Goal: Task Accomplishment & Management: Manage account settings

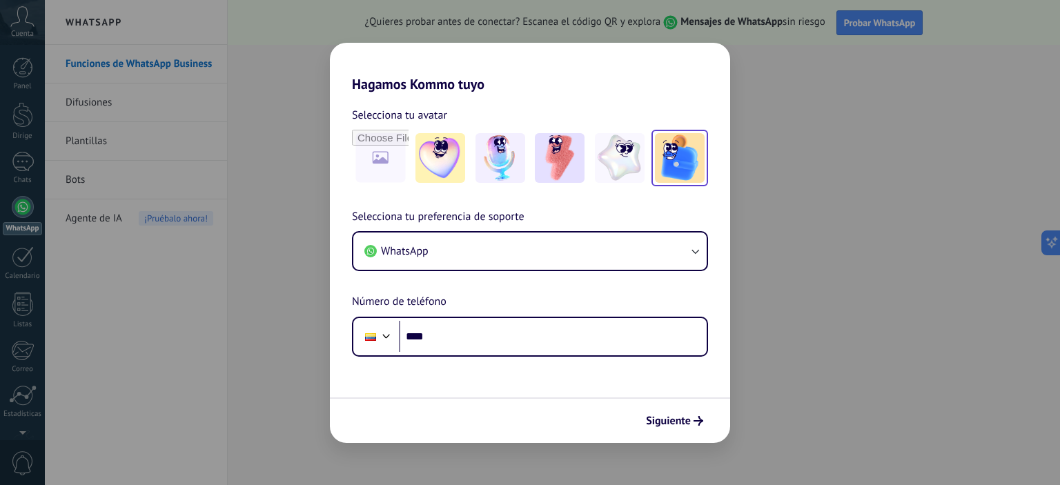
click at [656, 170] on img at bounding box center [680, 158] width 50 height 50
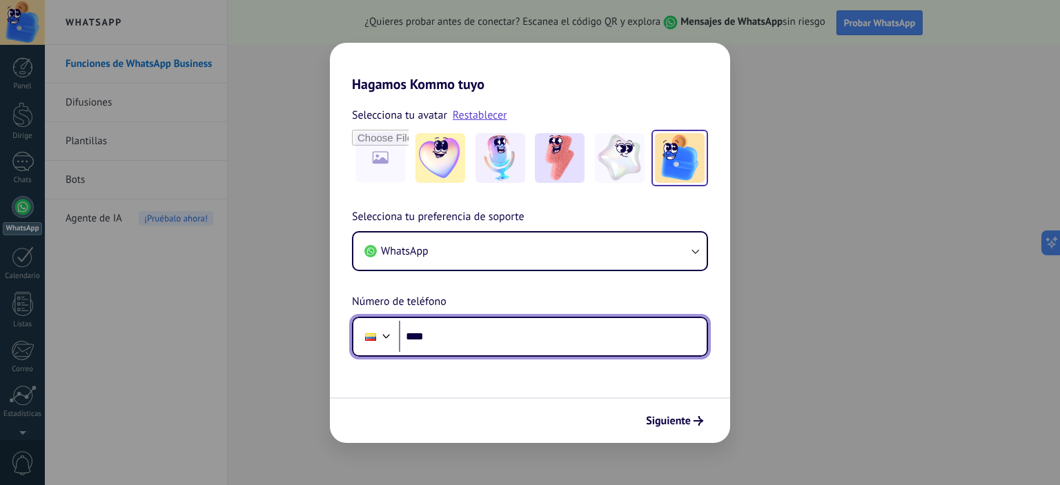
drag, startPoint x: 445, startPoint y: 343, endPoint x: 406, endPoint y: 342, distance: 39.3
click at [406, 342] on input "****" at bounding box center [553, 337] width 308 height 32
click at [383, 341] on div at bounding box center [386, 334] width 17 height 17
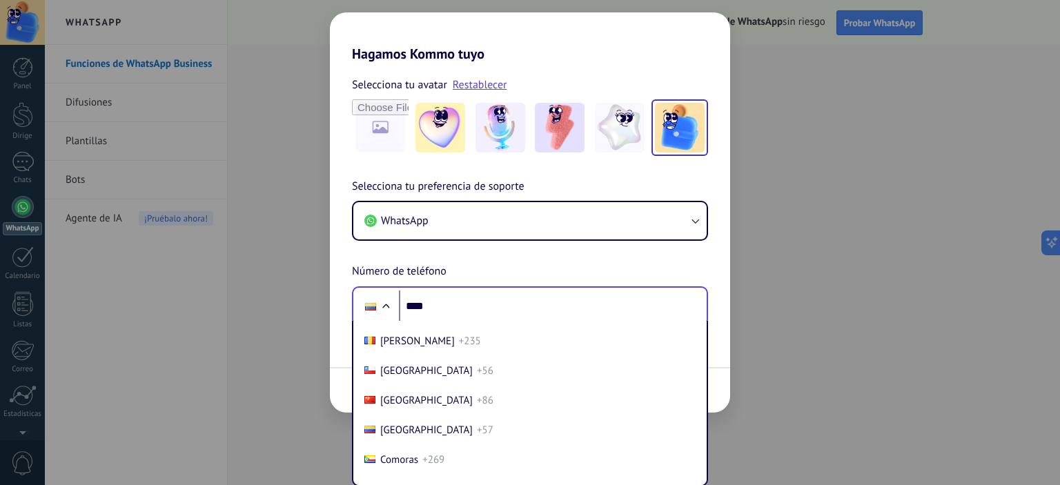
scroll to position [1049, 0]
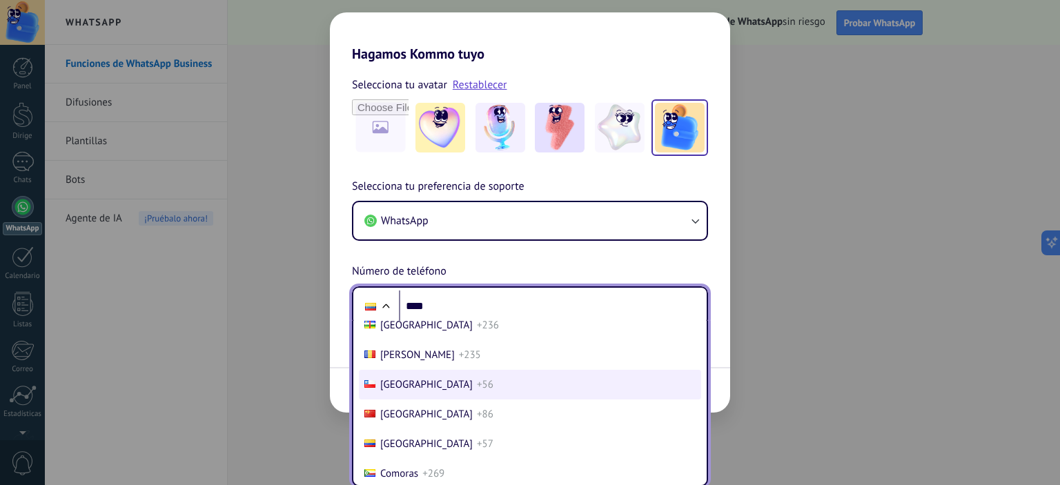
click at [397, 387] on font "[GEOGRAPHIC_DATA]" at bounding box center [426, 384] width 92 height 13
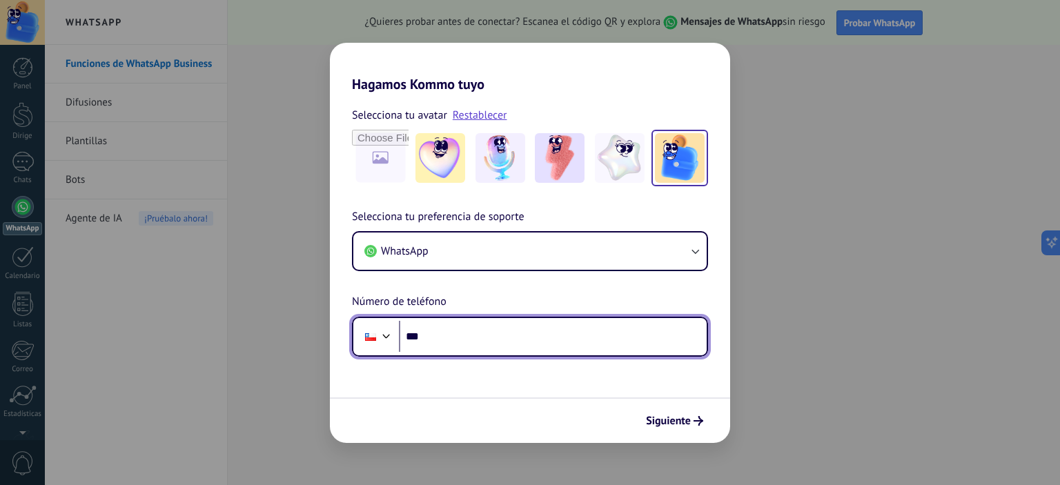
scroll to position [0, 0]
click at [465, 331] on input "***" at bounding box center [553, 337] width 308 height 32
type input "**********"
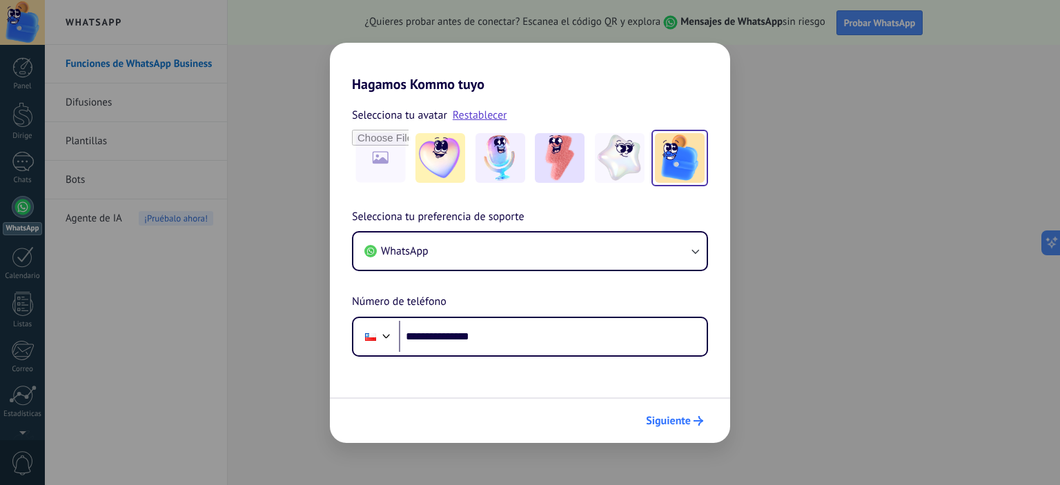
click at [669, 418] on font "Siguiente" at bounding box center [668, 421] width 45 height 14
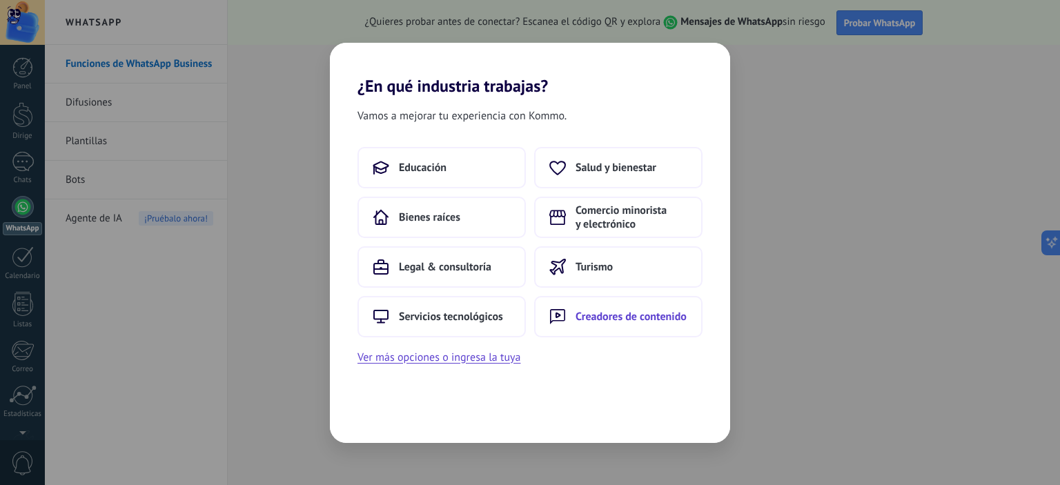
click at [624, 317] on font "Creadores de contenido" at bounding box center [630, 317] width 111 height 14
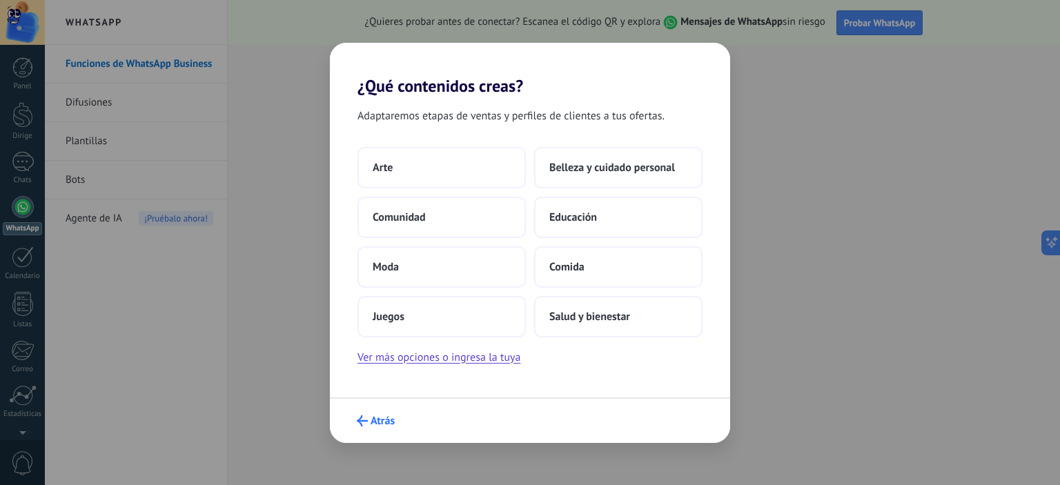
click at [381, 418] on font "Atrás" at bounding box center [382, 421] width 24 height 14
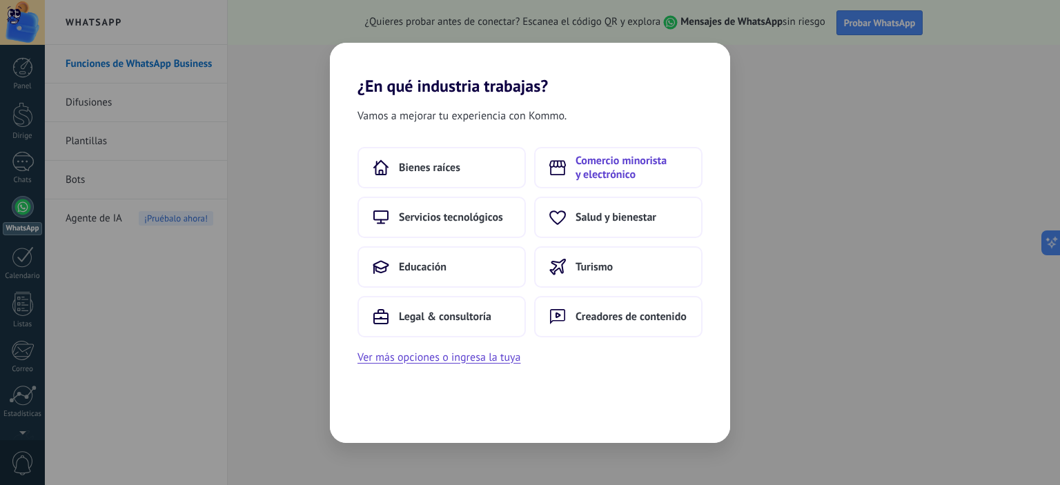
click at [621, 157] on font "Comercio minorista y electrónico" at bounding box center [620, 168] width 91 height 28
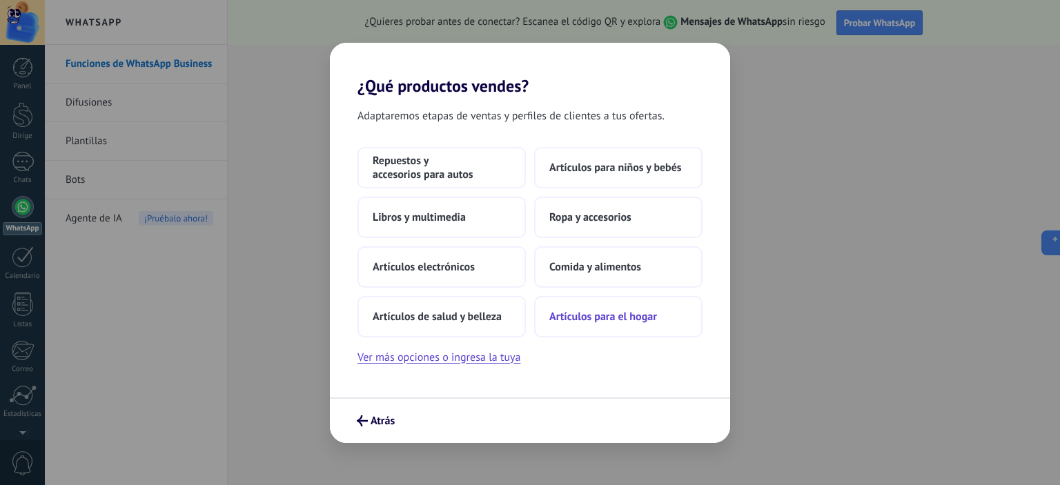
click at [586, 314] on font "Artículos para el hogar" at bounding box center [603, 317] width 108 height 14
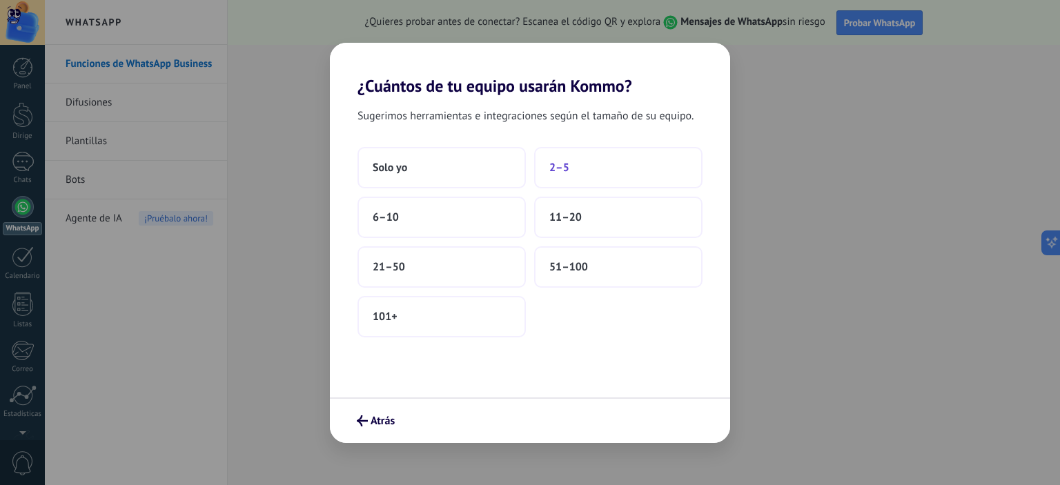
click at [602, 164] on button "2–5" at bounding box center [618, 167] width 168 height 41
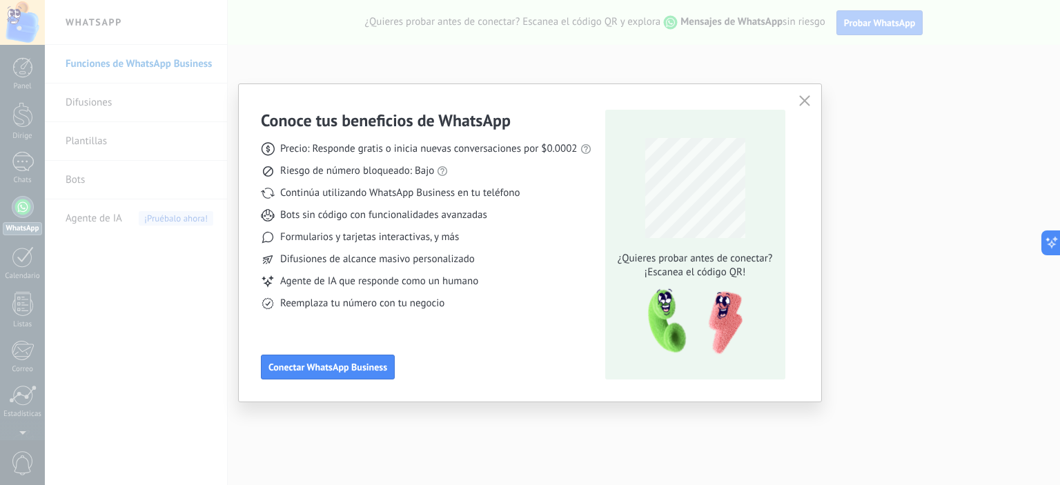
click at [804, 101] on use "button" at bounding box center [804, 101] width 10 height 10
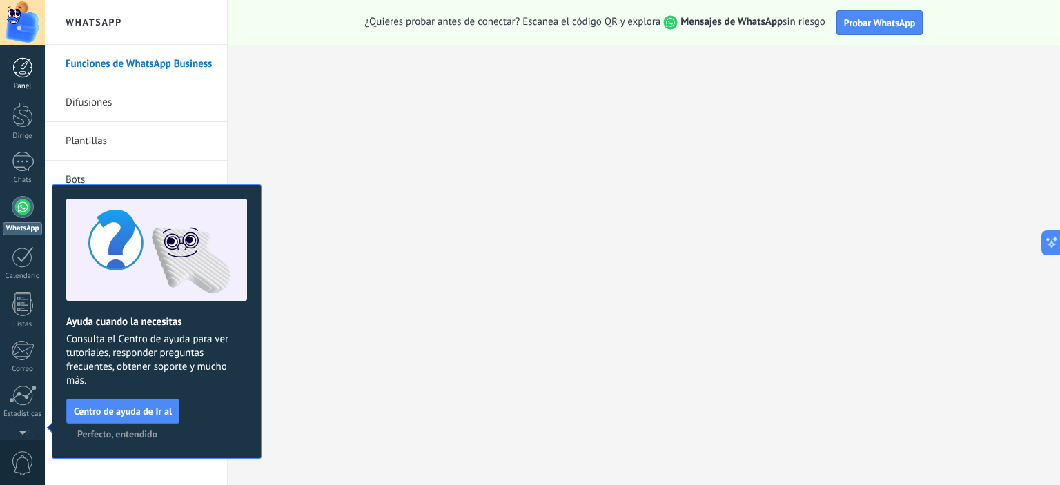
click at [21, 73] on div at bounding box center [22, 67] width 21 height 21
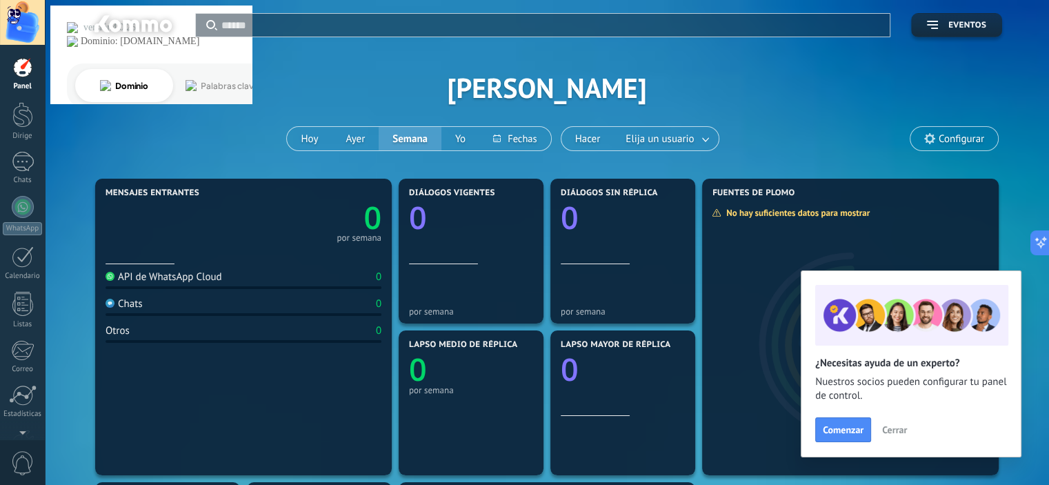
click at [904, 436] on font "Cerrar" at bounding box center [894, 430] width 25 height 12
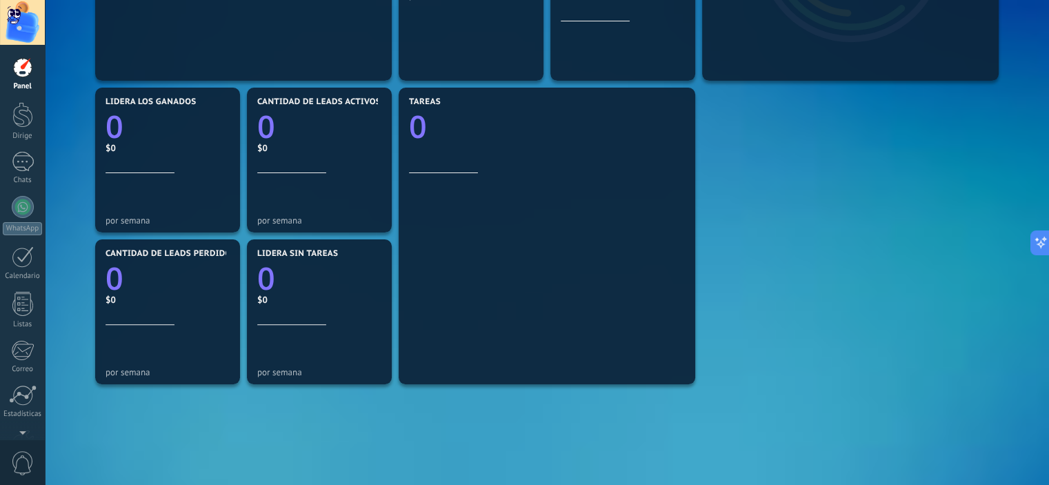
scroll to position [396, 0]
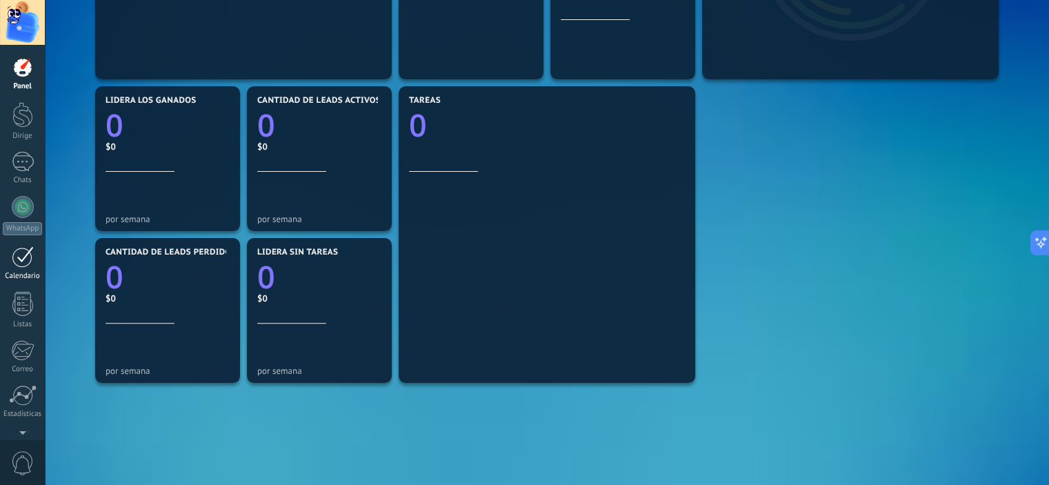
click at [14, 264] on div at bounding box center [23, 256] width 22 height 21
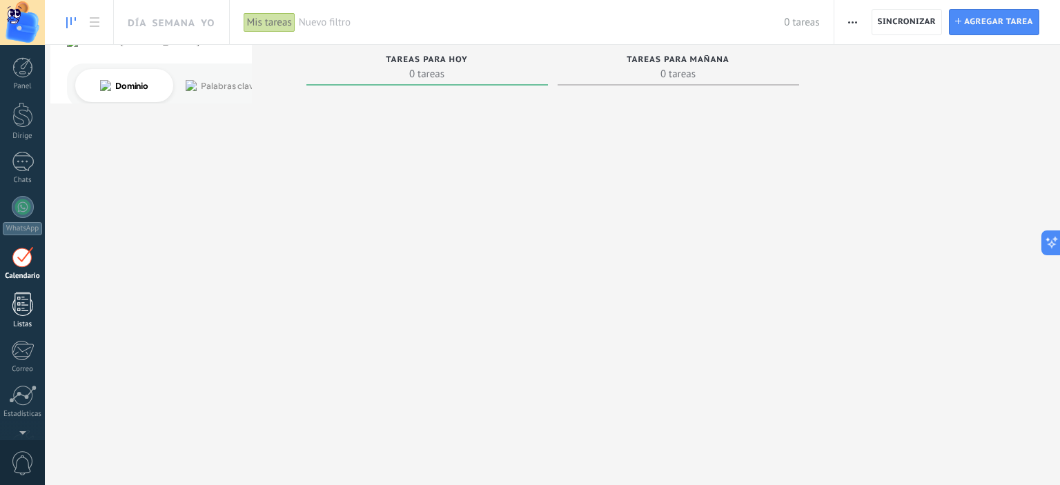
click at [26, 311] on div at bounding box center [22, 304] width 21 height 24
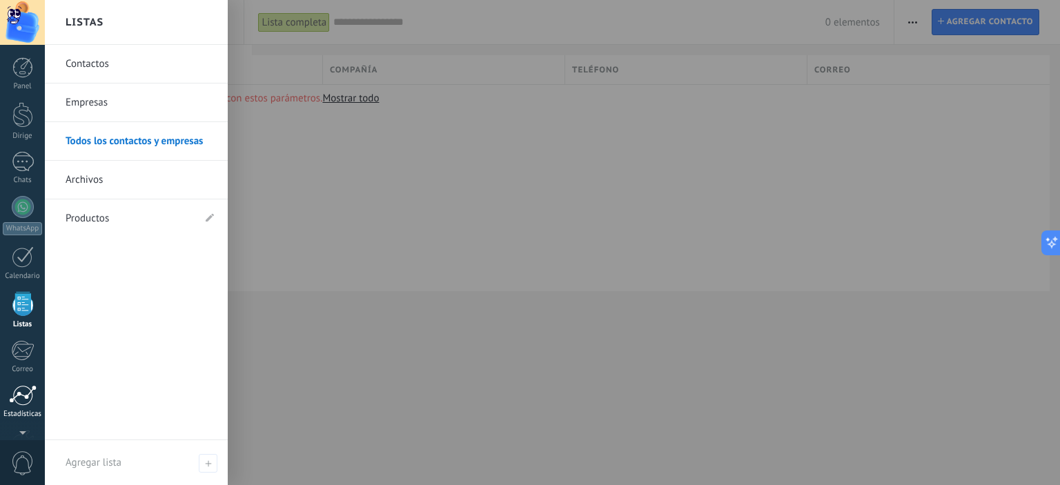
click at [29, 403] on div at bounding box center [23, 395] width 28 height 21
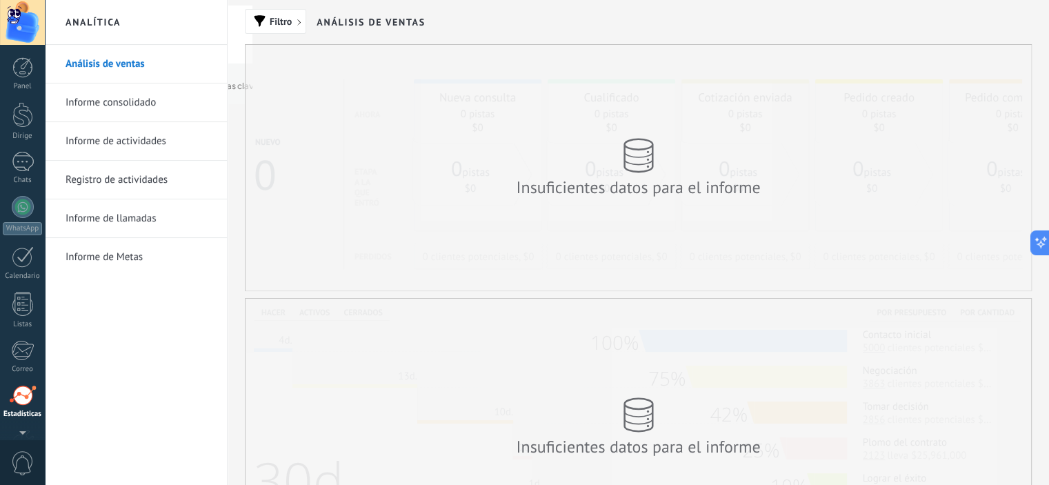
click at [128, 96] on font "Informe consolidado" at bounding box center [111, 102] width 90 height 13
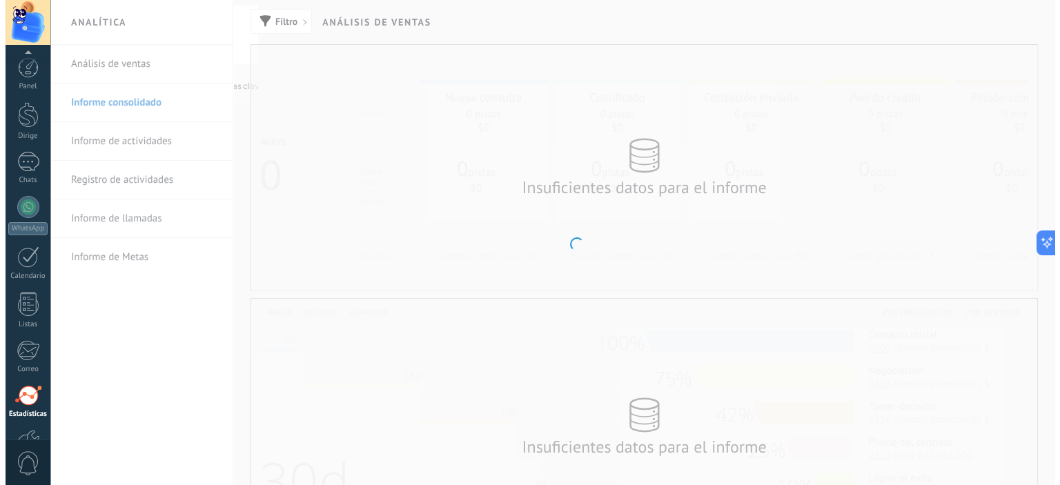
scroll to position [88, 0]
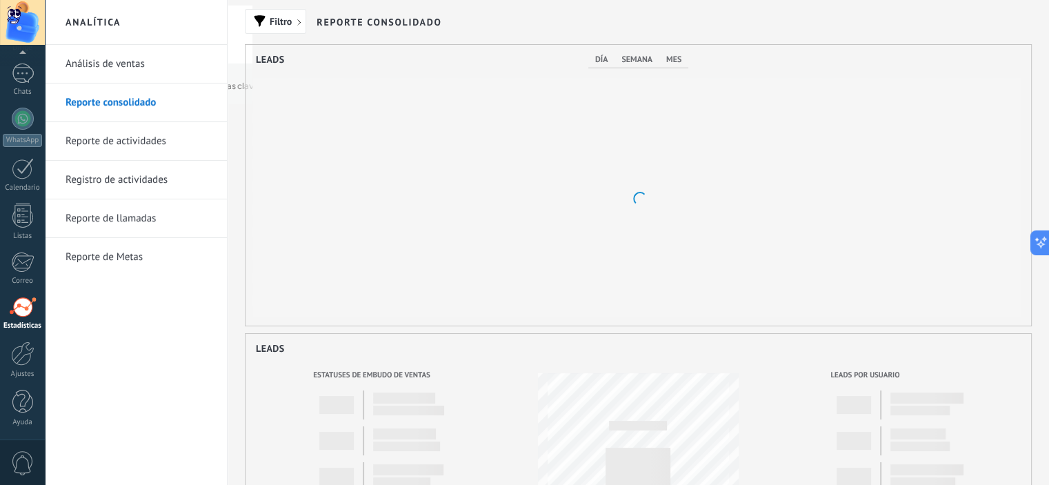
click at [136, 147] on link "Reporte de actividades" at bounding box center [140, 141] width 148 height 39
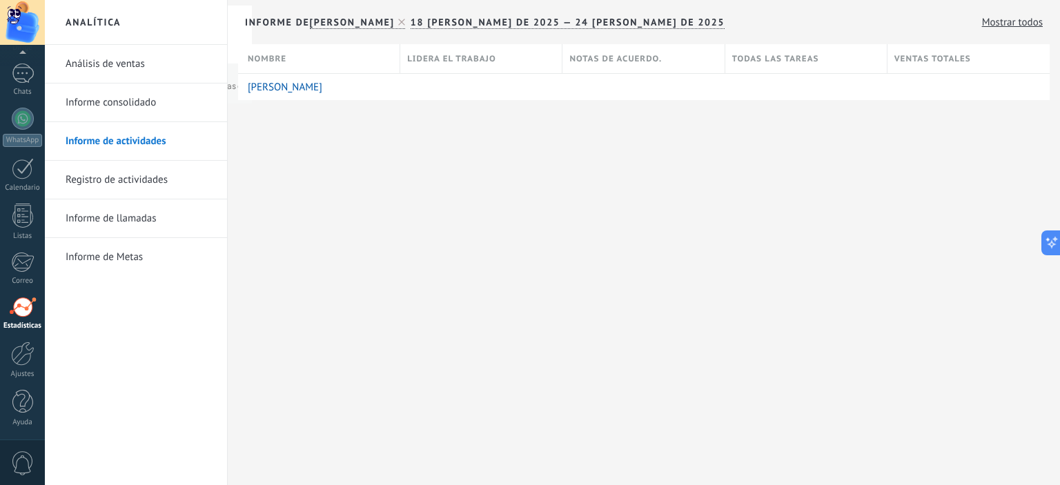
click at [110, 58] on font "Análisis de ventas" at bounding box center [105, 63] width 79 height 13
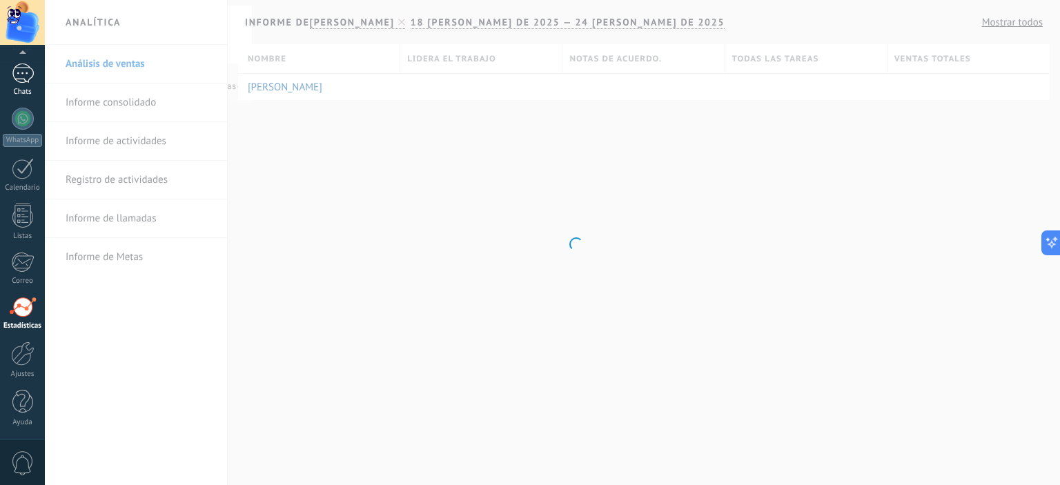
click at [21, 72] on div at bounding box center [23, 73] width 22 height 20
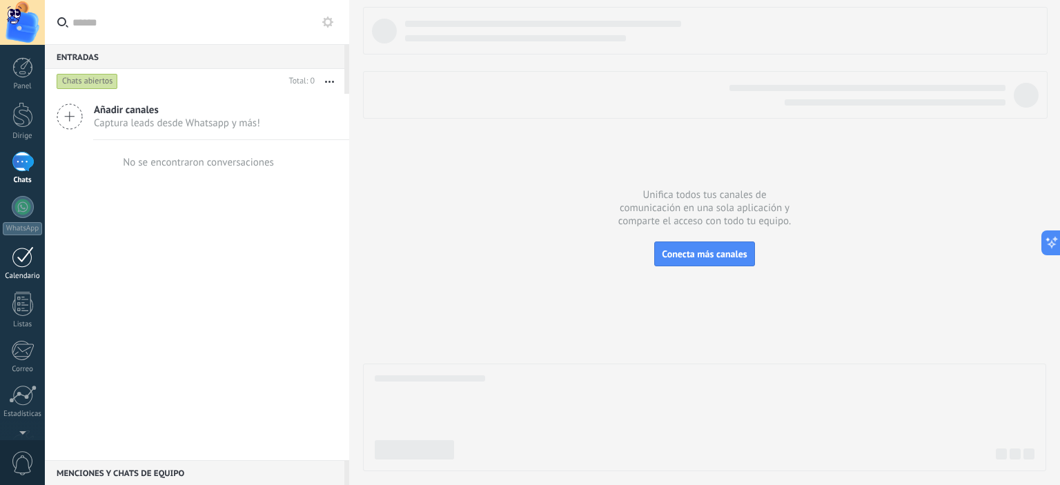
click at [23, 250] on div at bounding box center [23, 256] width 22 height 21
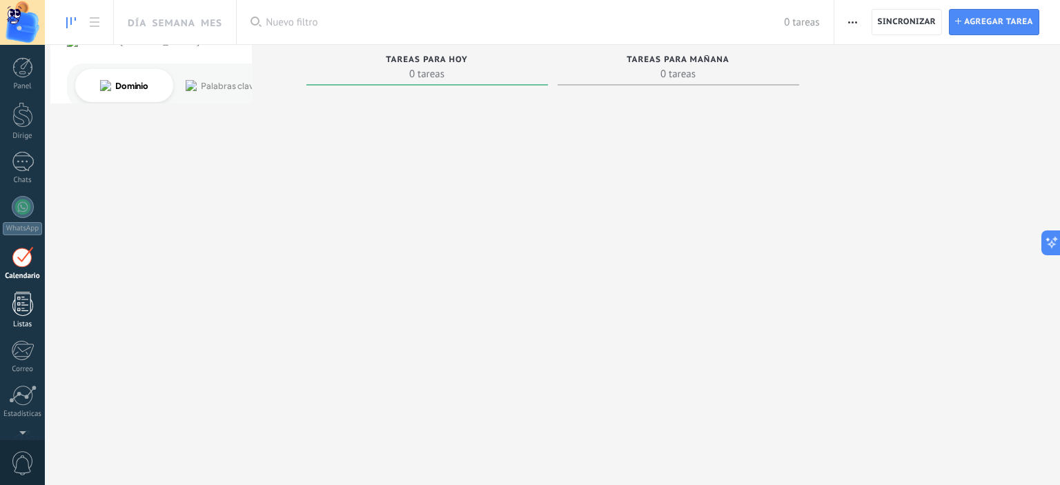
click at [15, 317] on link "Listas" at bounding box center [22, 310] width 45 height 37
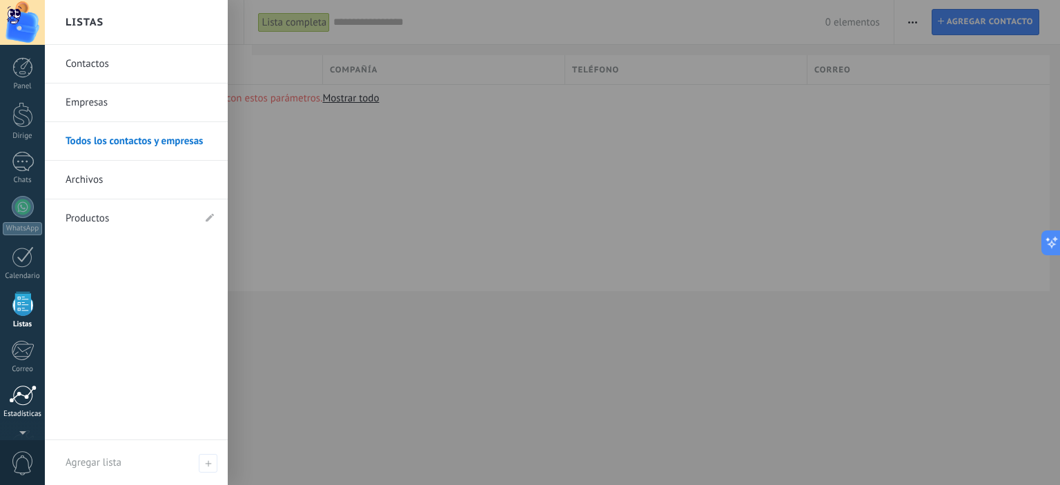
click at [27, 403] on div at bounding box center [23, 395] width 28 height 21
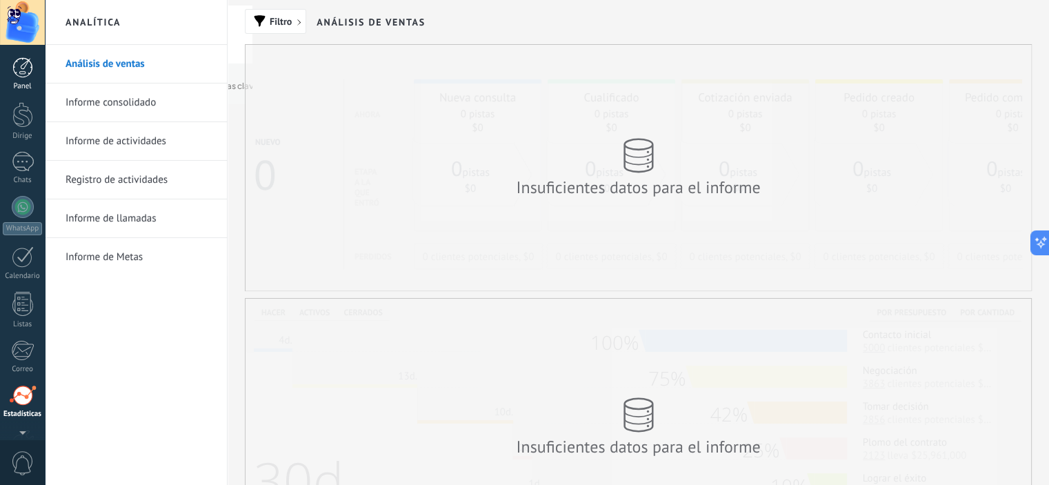
click at [20, 67] on div at bounding box center [22, 67] width 21 height 21
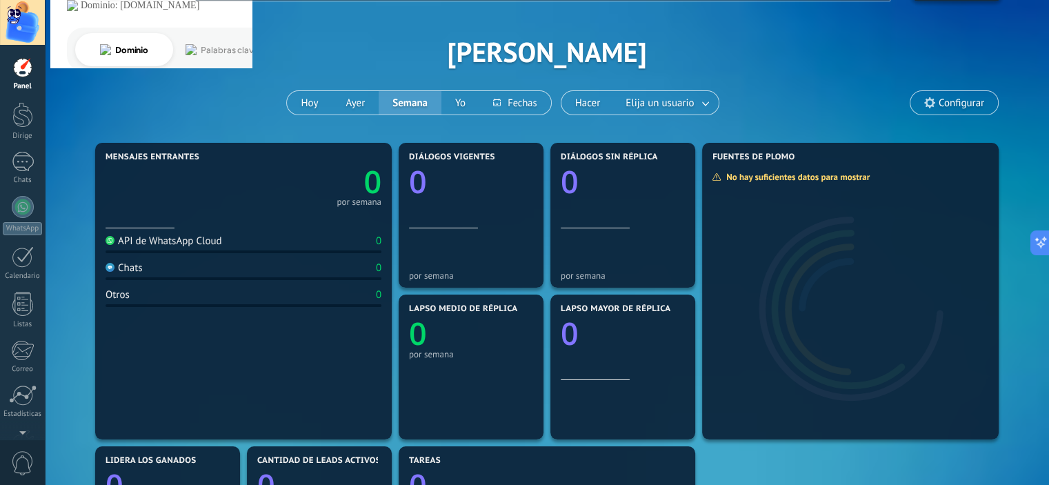
scroll to position [39, 0]
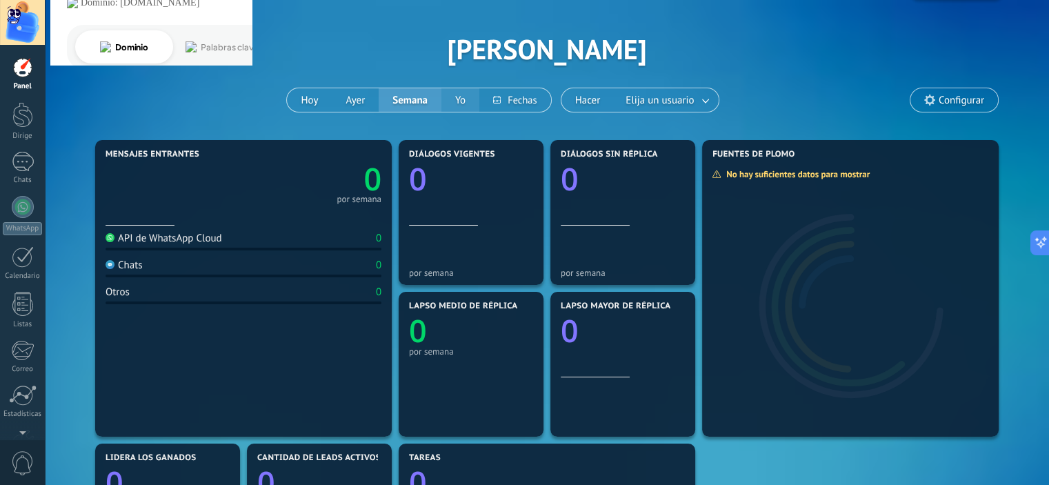
click at [463, 106] on font "Yo" at bounding box center [460, 100] width 10 height 13
click at [409, 99] on font "Semana" at bounding box center [410, 100] width 35 height 13
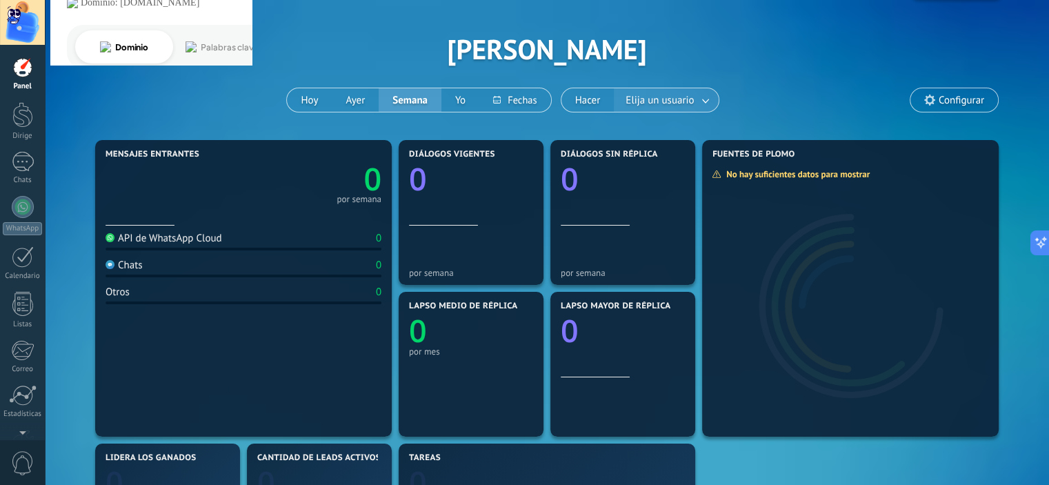
click at [663, 106] on font "Elija un usuario" at bounding box center [660, 100] width 68 height 13
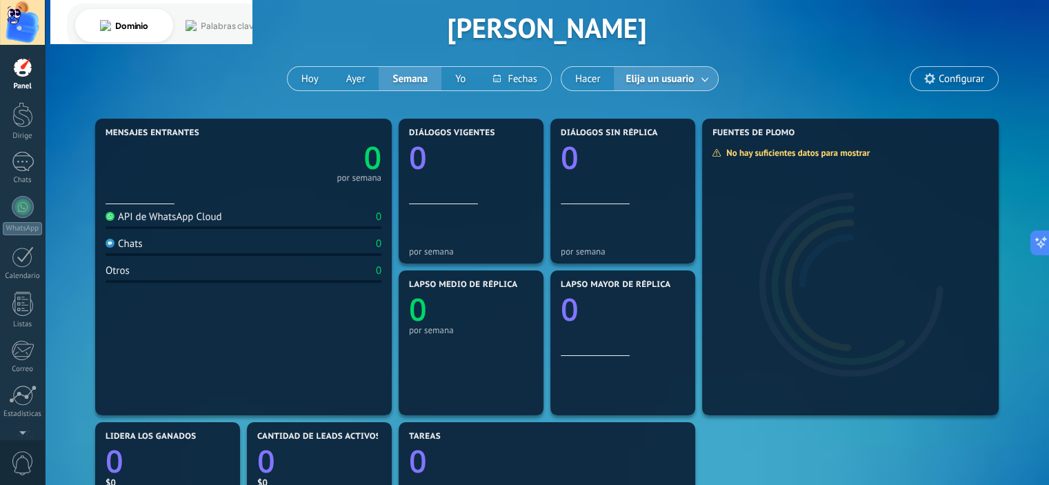
scroll to position [61, 0]
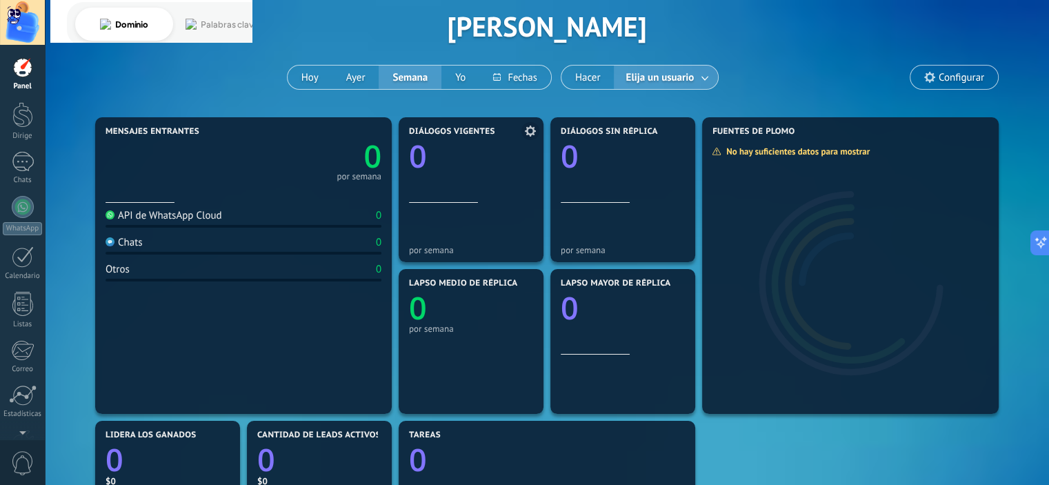
click at [453, 172] on div at bounding box center [471, 178] width 124 height 12
click at [455, 201] on div "Diálogos vigentes 0" at bounding box center [471, 165] width 124 height 76
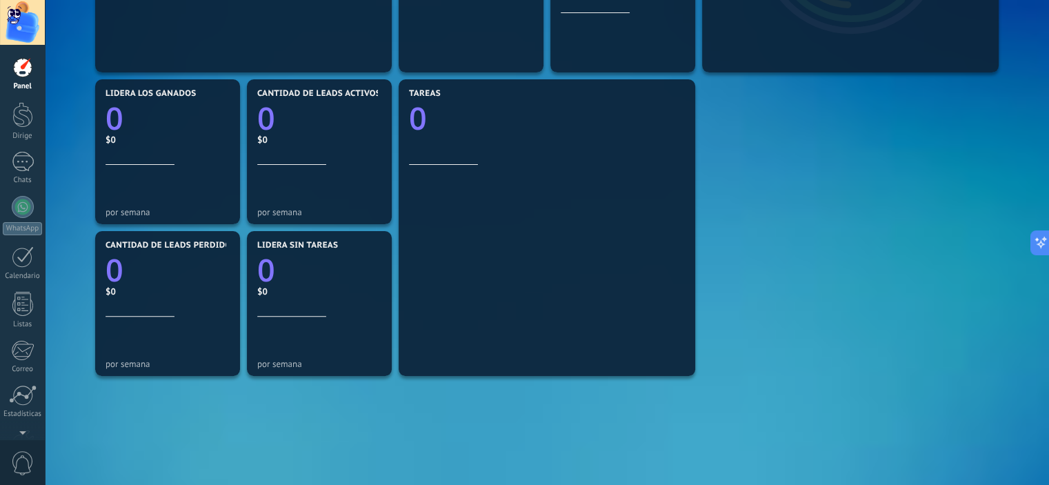
scroll to position [396, 0]
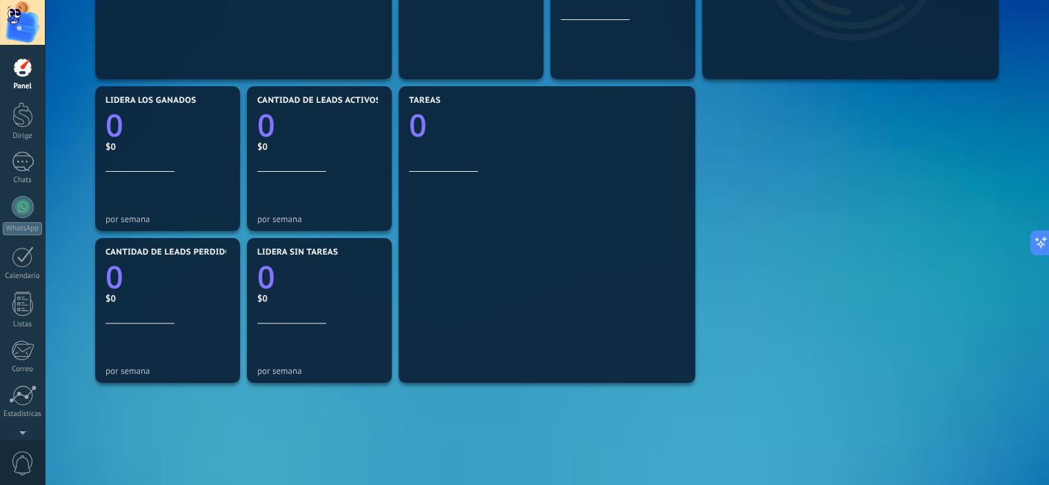
click at [25, 472] on span "0" at bounding box center [22, 463] width 23 height 24
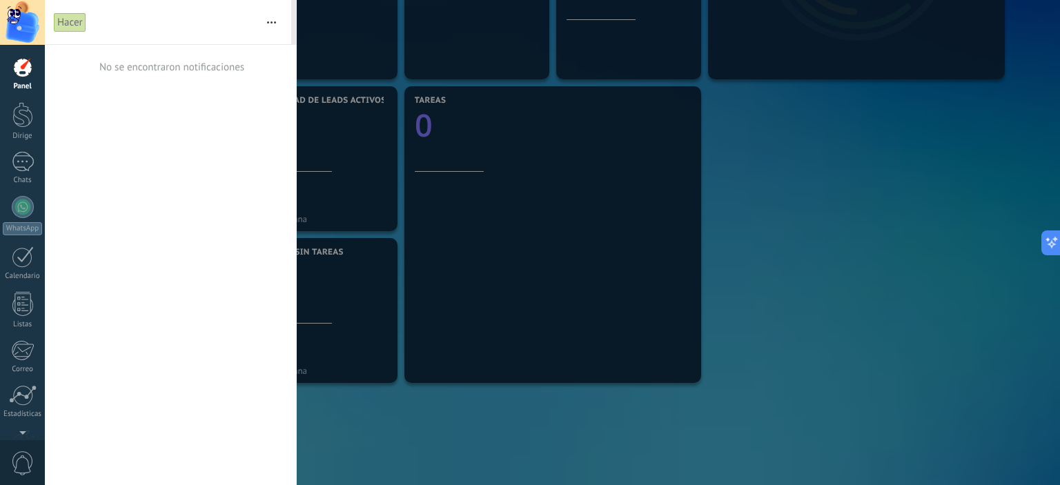
click at [492, 418] on div at bounding box center [530, 242] width 1060 height 485
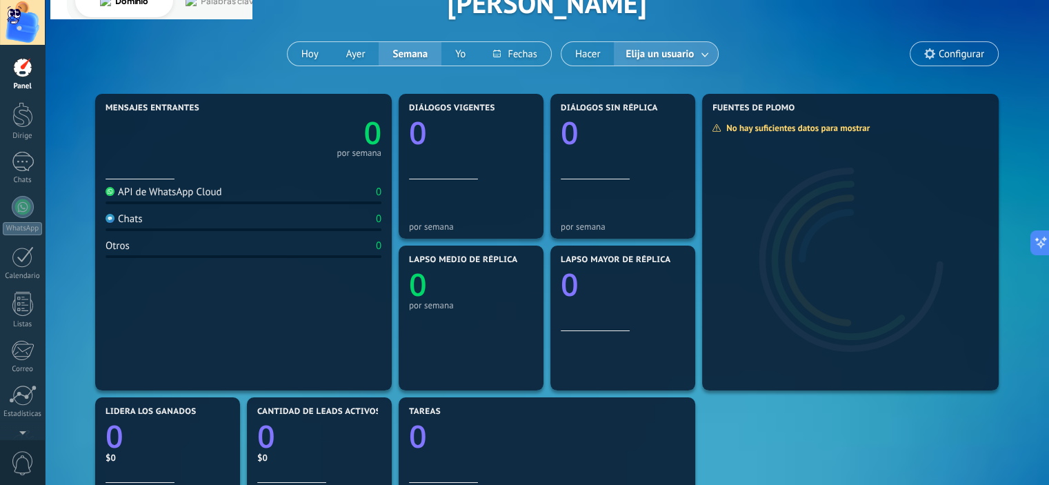
scroll to position [0, 0]
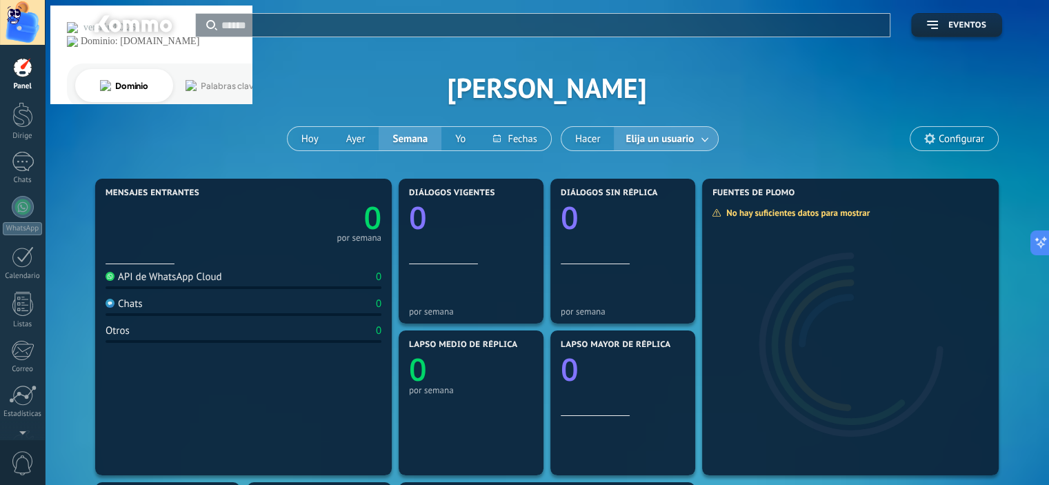
click at [21, 75] on div at bounding box center [22, 67] width 21 height 21
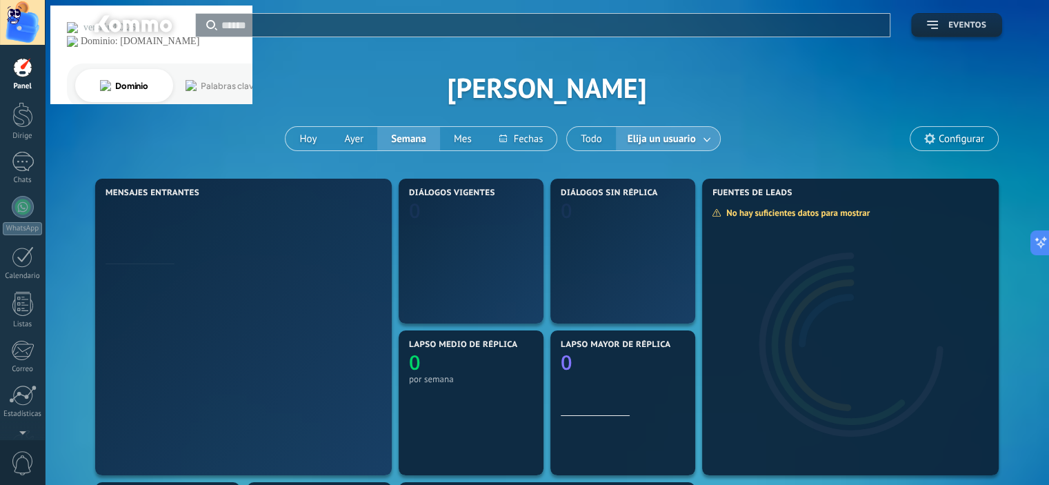
click at [973, 25] on span "Eventos" at bounding box center [968, 26] width 38 height 10
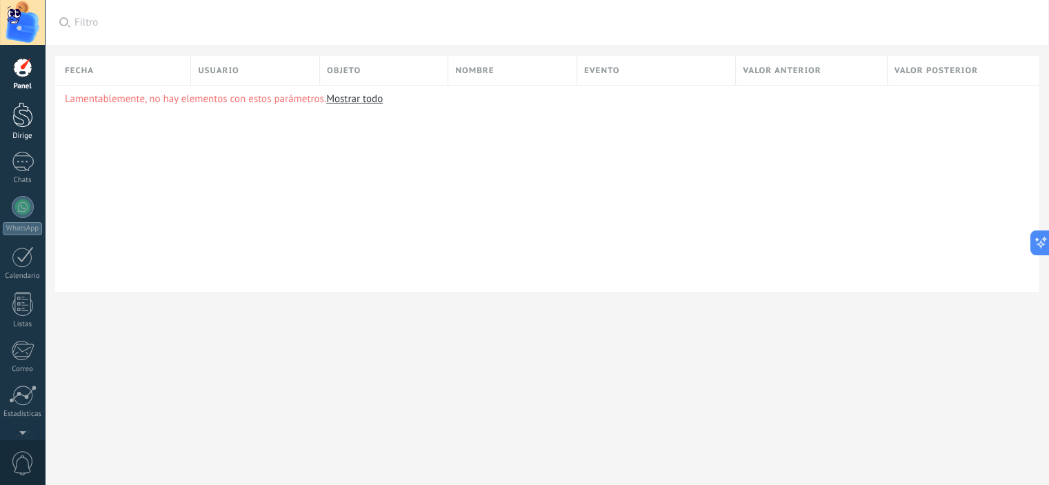
click at [23, 118] on div at bounding box center [22, 115] width 21 height 26
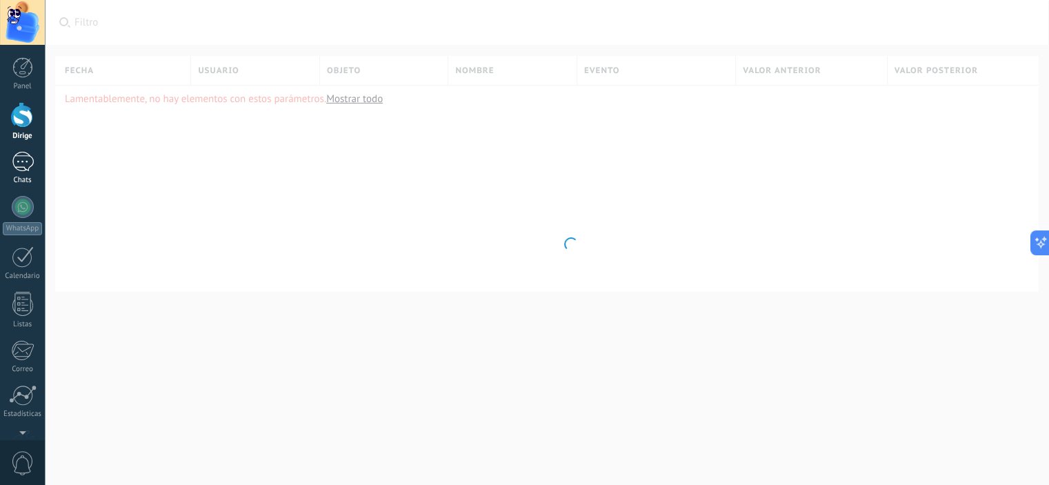
click at [22, 166] on div at bounding box center [23, 162] width 22 height 20
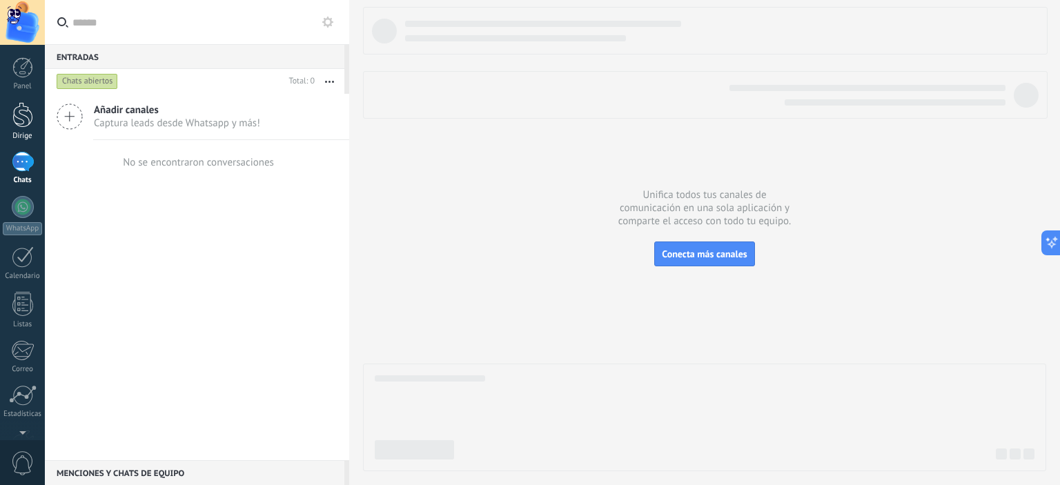
click at [23, 116] on div at bounding box center [22, 115] width 21 height 26
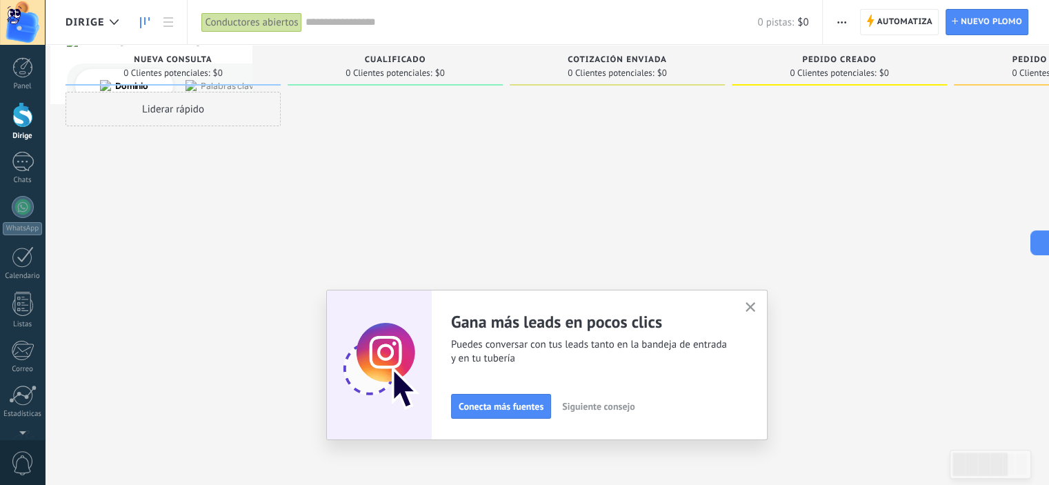
click at [756, 307] on icon "button" at bounding box center [751, 307] width 10 height 10
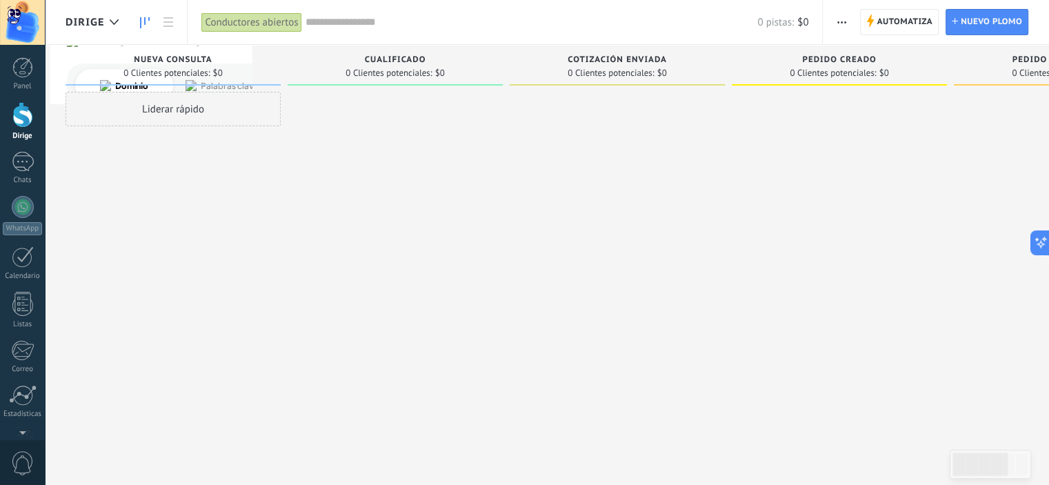
click at [196, 74] on font "0 Clientes potenciales:" at bounding box center [166, 73] width 86 height 12
click at [161, 24] on link at bounding box center [168, 22] width 23 height 27
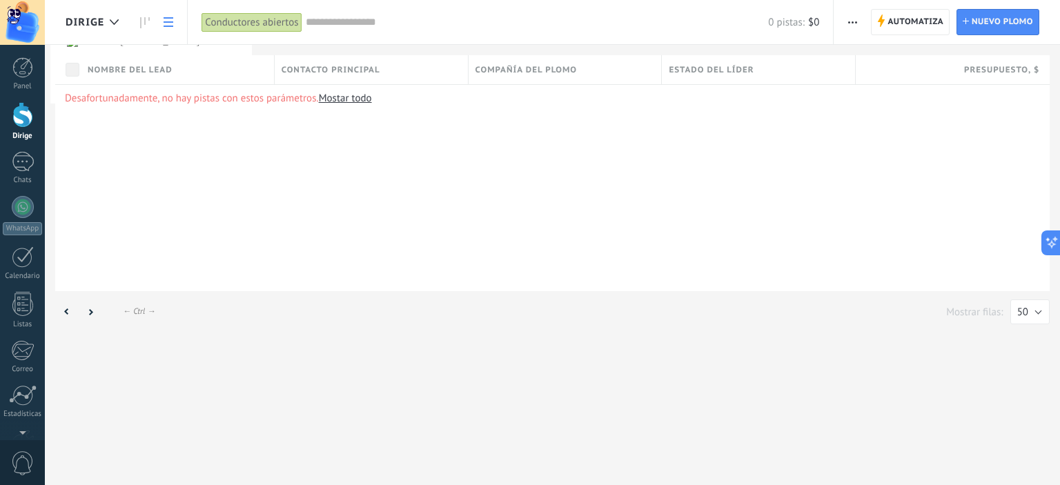
click at [168, 59] on div "Nombre del lead" at bounding box center [177, 69] width 193 height 29
click at [166, 68] on font "Nombre del lead" at bounding box center [130, 70] width 85 height 10
click at [367, 66] on font "Contacto principal" at bounding box center [330, 70] width 99 height 10
click at [523, 77] on div "Compañía del plomo" at bounding box center [564, 69] width 193 height 29
click at [907, 24] on font "Automatiza" at bounding box center [915, 22] width 56 height 10
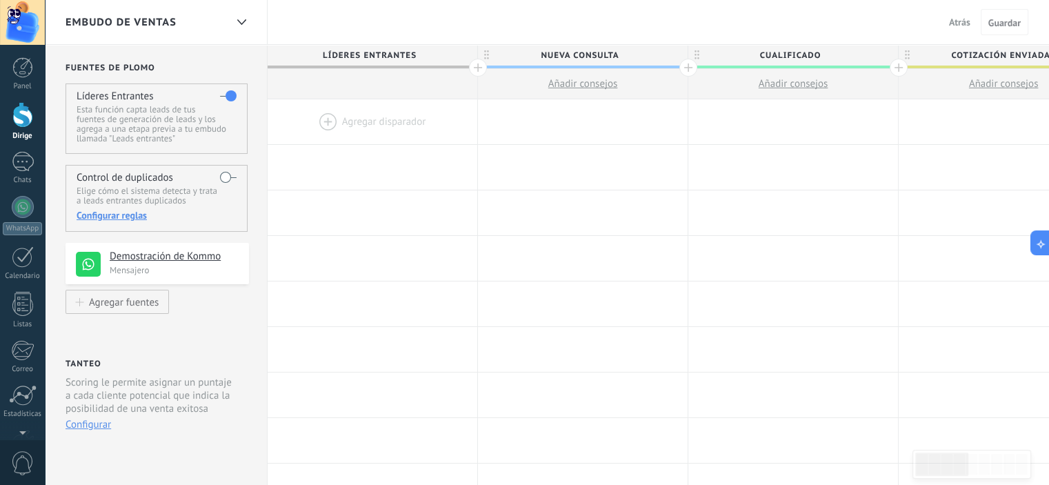
click at [18, 39] on div at bounding box center [22, 22] width 45 height 45
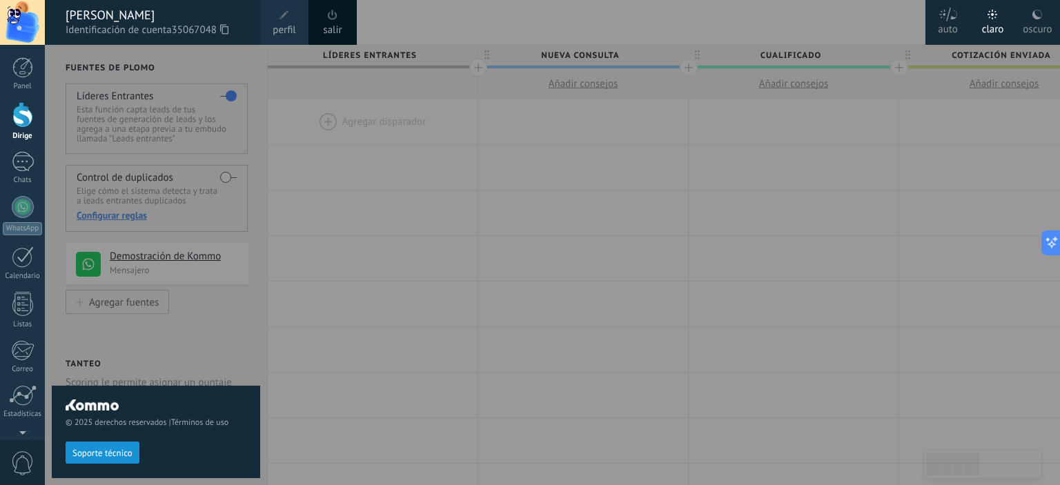
click at [333, 30] on font "salir" at bounding box center [332, 29] width 19 height 13
